Goal: Task Accomplishment & Management: Use online tool/utility

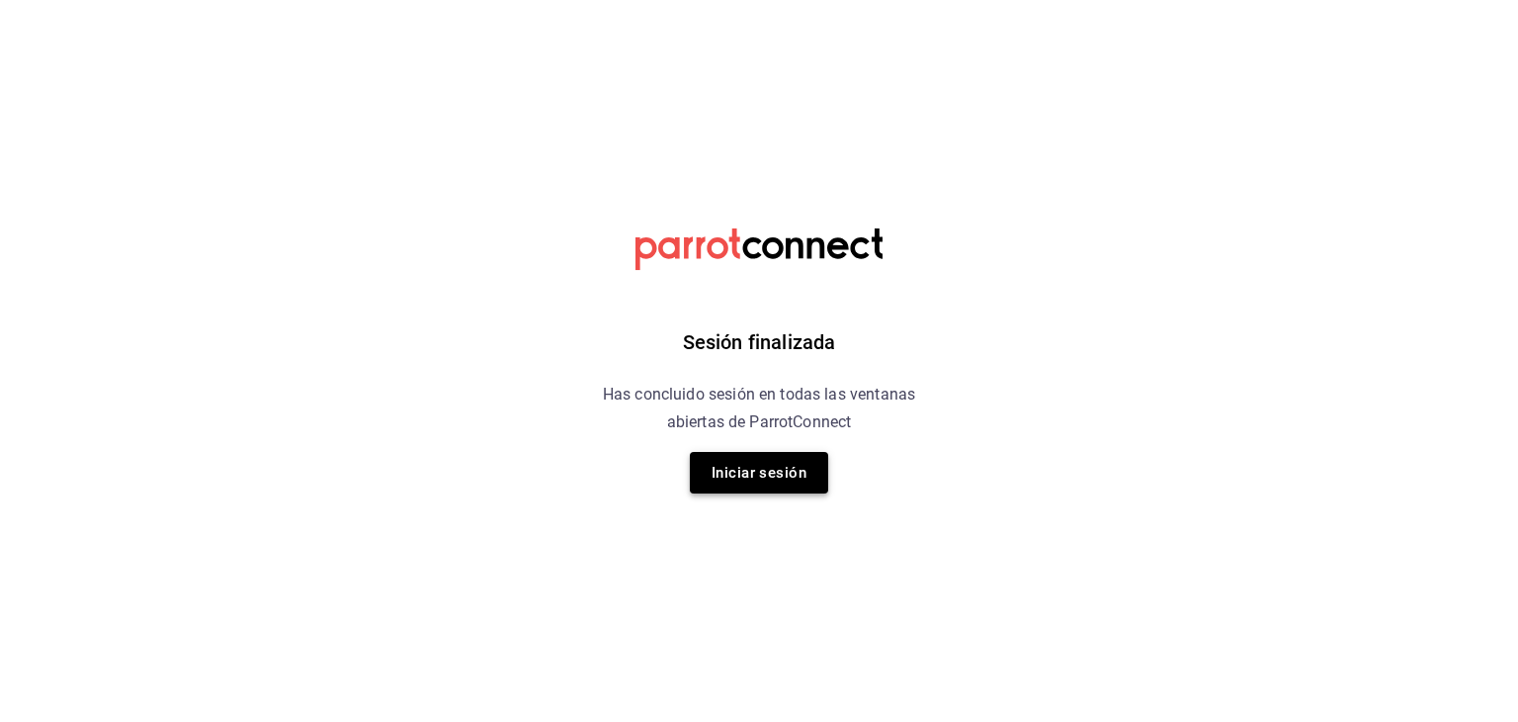
click at [773, 491] on button "Iniciar sesión" at bounding box center [759, 473] width 138 height 42
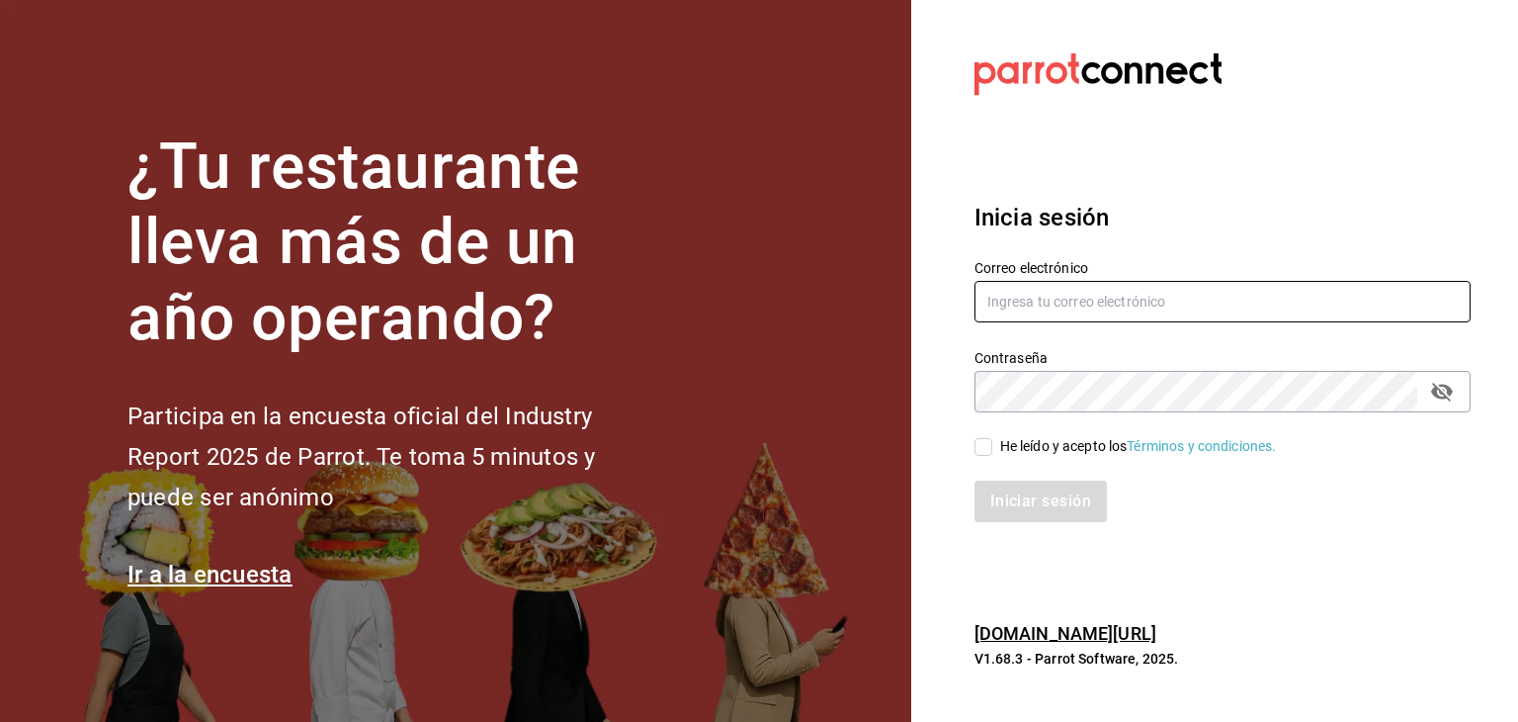
click at [1160, 281] on input "text" at bounding box center [1223, 302] width 496 height 42
type input "jaceves@burkebrothers.co"
click at [987, 446] on input "He leído y acepto los Términos y condiciones." at bounding box center [984, 447] width 18 height 18
checkbox input "true"
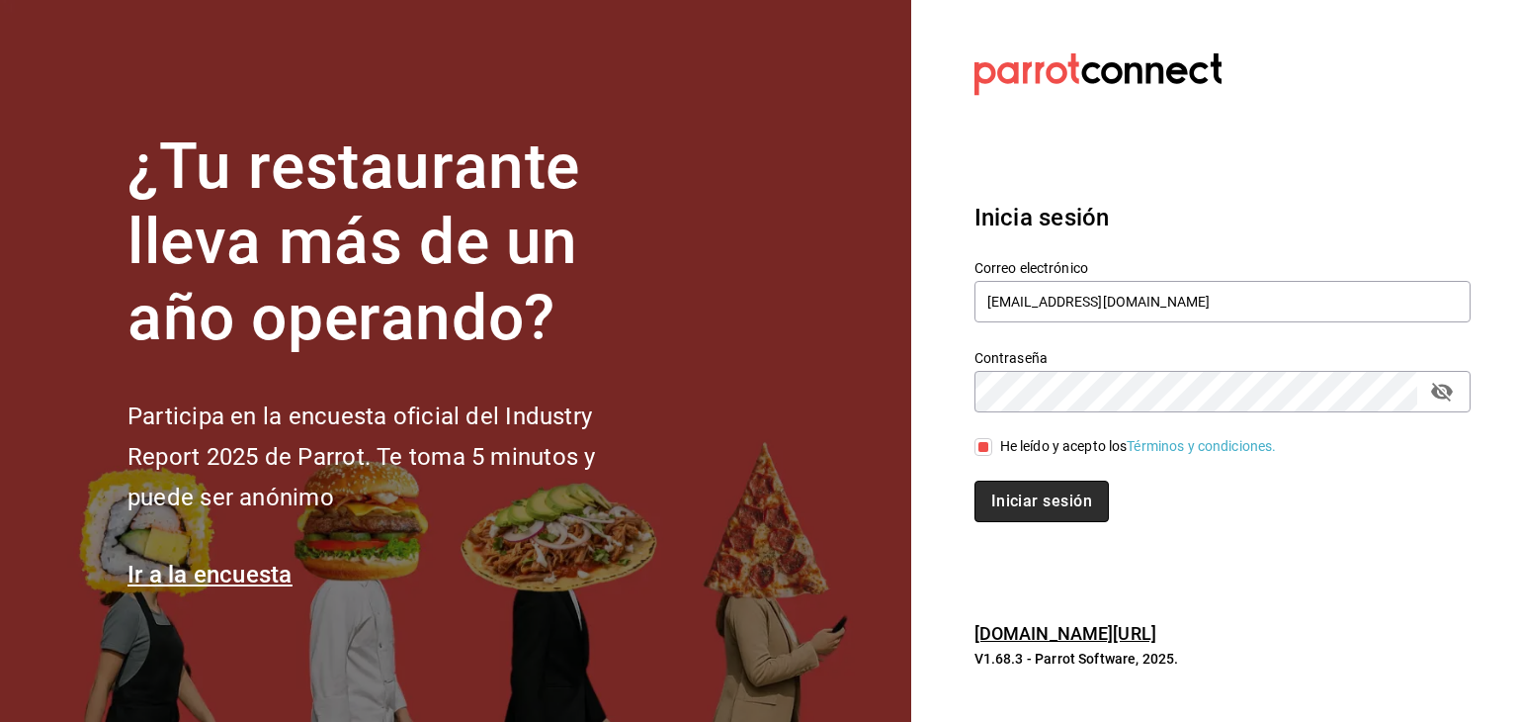
click at [1029, 497] on button "Iniciar sesión" at bounding box center [1042, 501] width 134 height 42
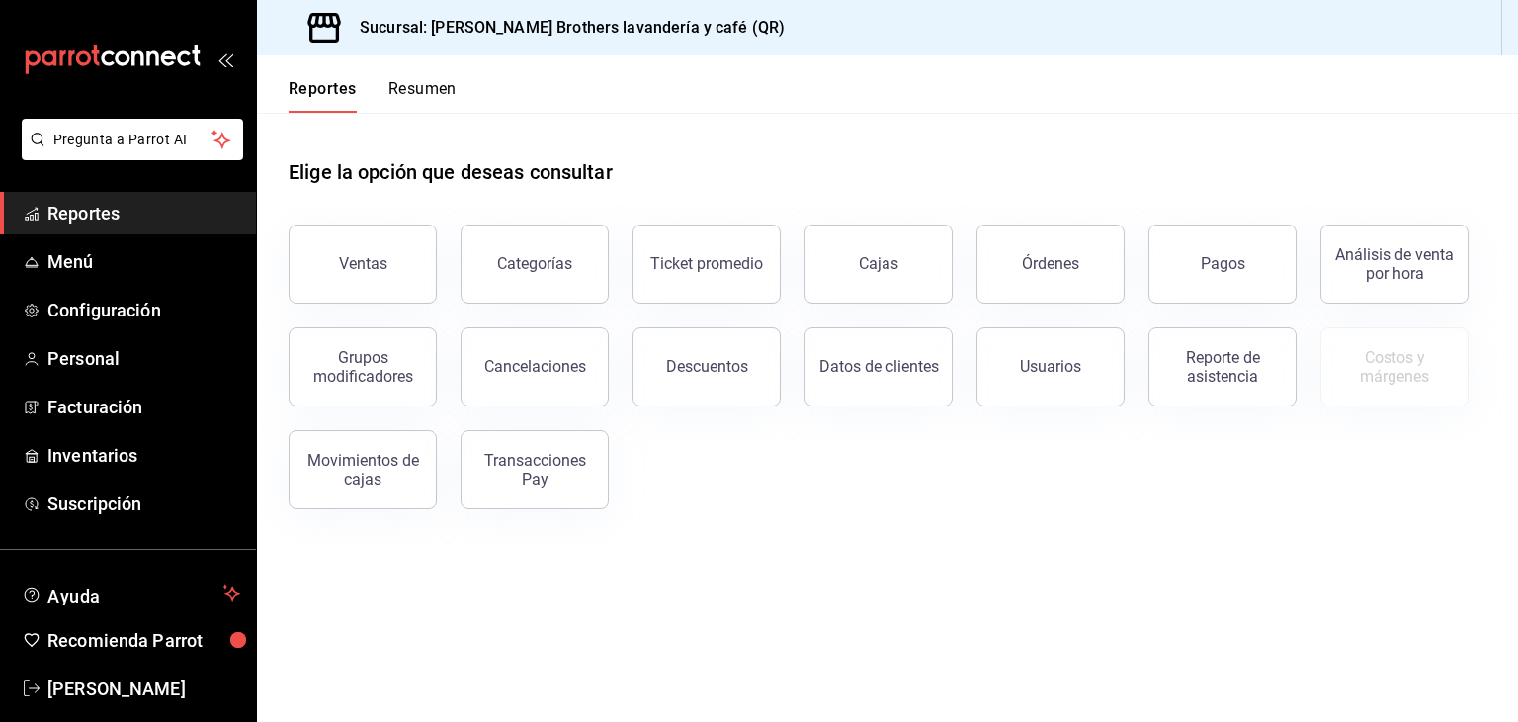
click at [1155, 258] on div "Pagos" at bounding box center [1211, 252] width 172 height 103
click at [1264, 266] on button "Pagos" at bounding box center [1223, 263] width 148 height 79
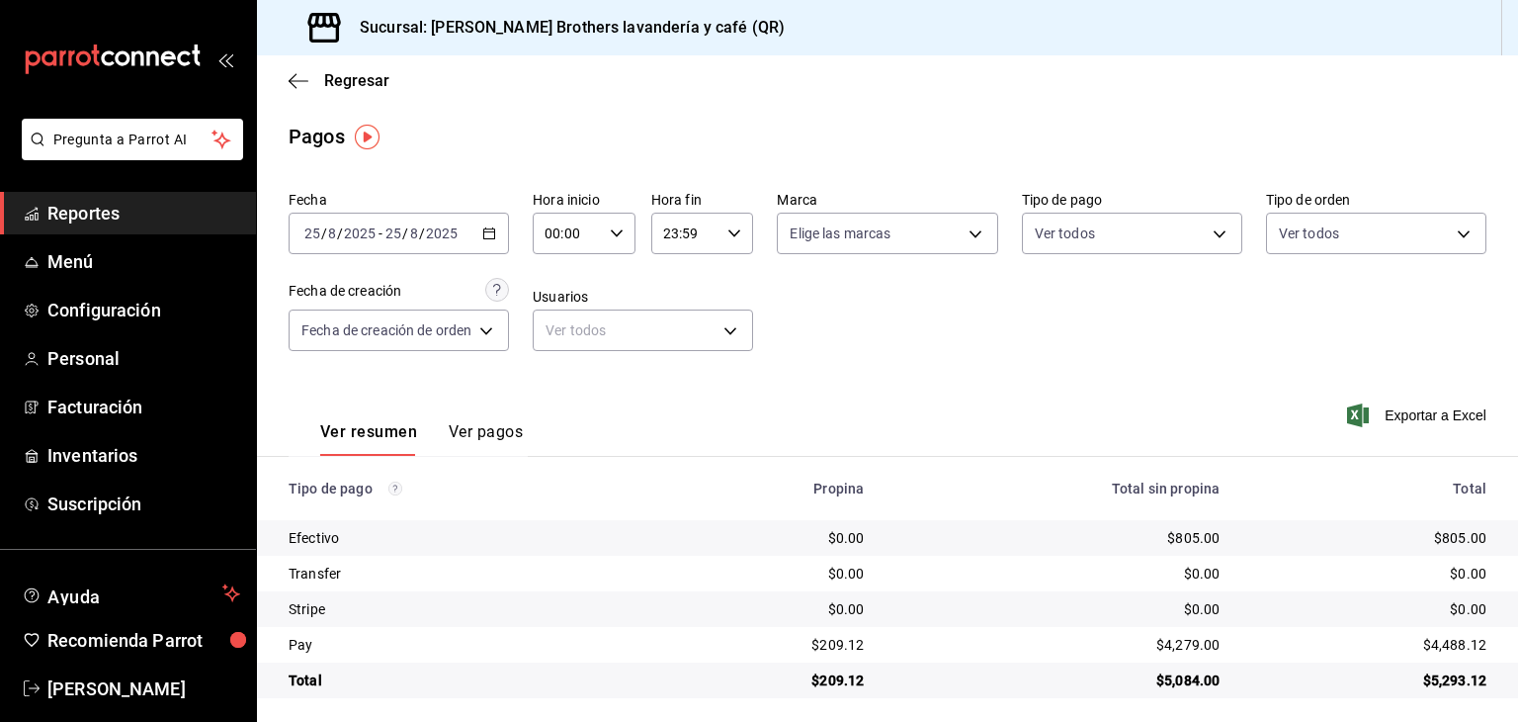
click at [485, 233] on \(Stroke\) "button" at bounding box center [489, 233] width 12 height 11
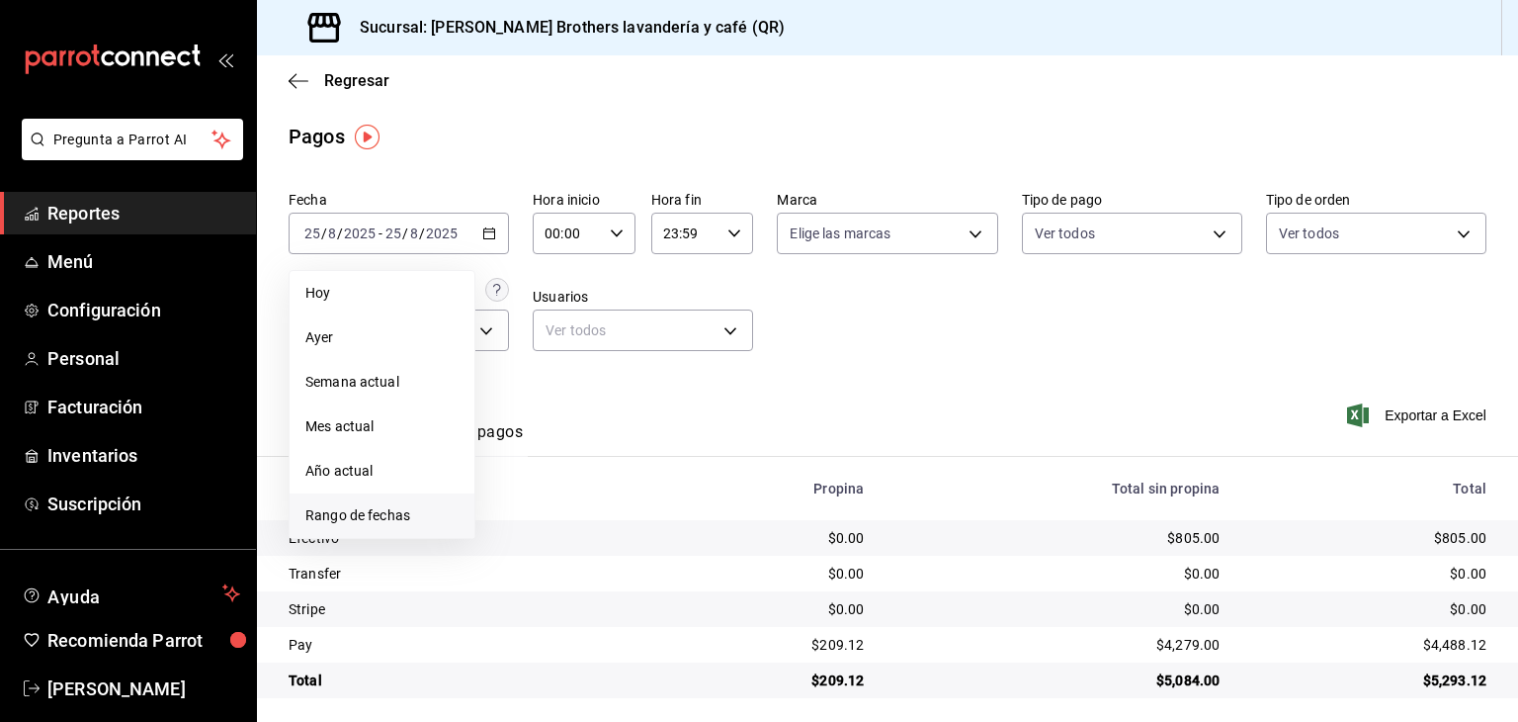
click at [374, 511] on span "Rango de fechas" at bounding box center [381, 515] width 153 height 21
click at [517, 495] on abbr "18" at bounding box center [516, 495] width 13 height 14
click at [731, 481] on button "24" at bounding box center [727, 495] width 35 height 36
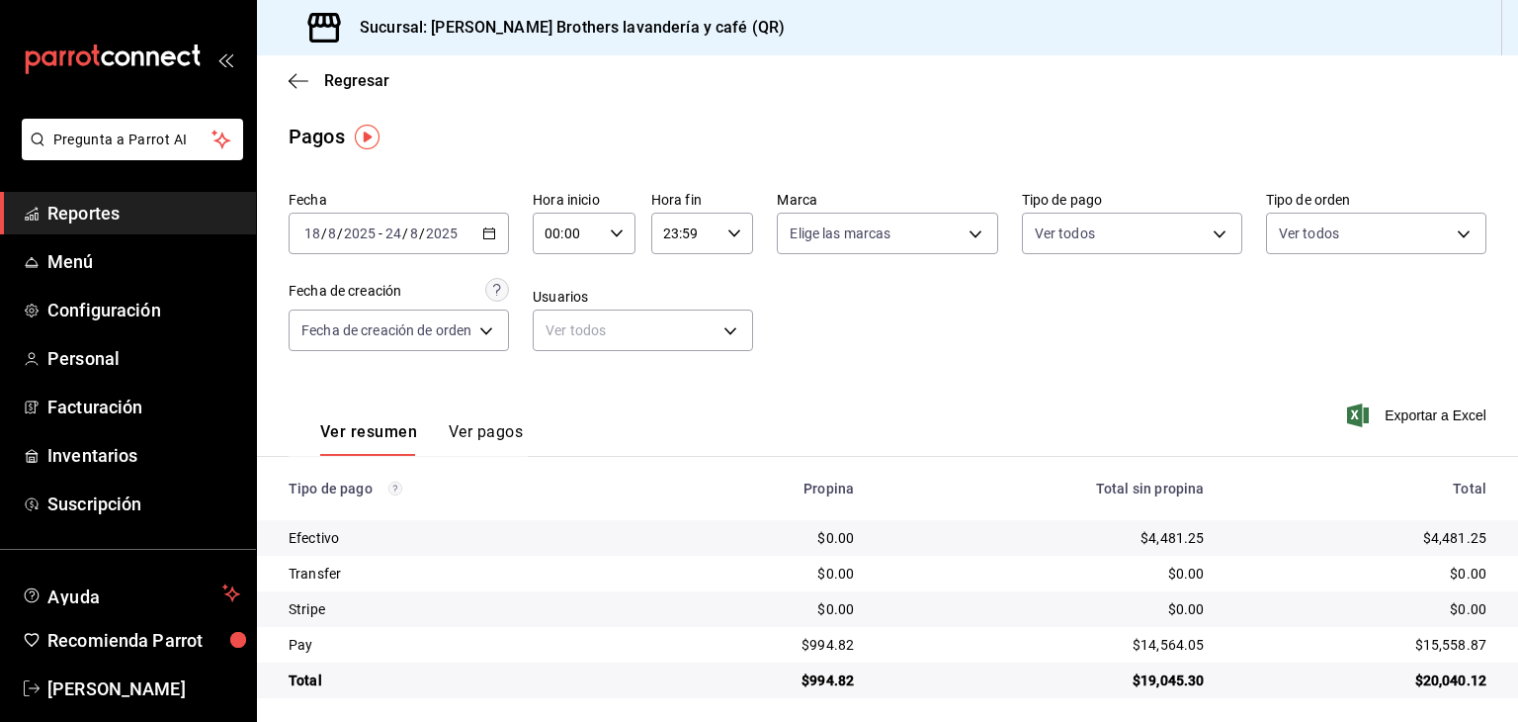
scroll to position [9, 0]
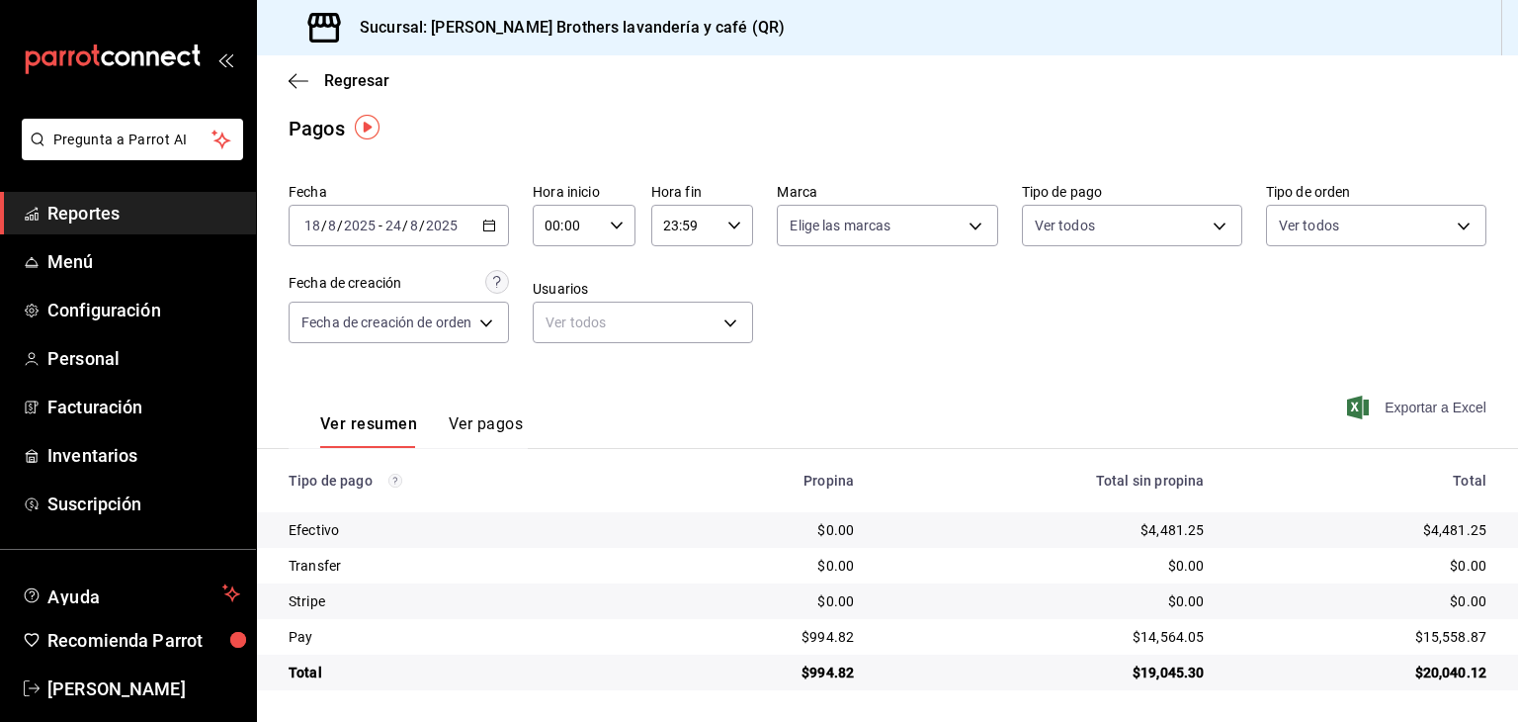
click at [1404, 410] on span "Exportar a Excel" at bounding box center [1418, 407] width 135 height 24
